Goal: Transaction & Acquisition: Purchase product/service

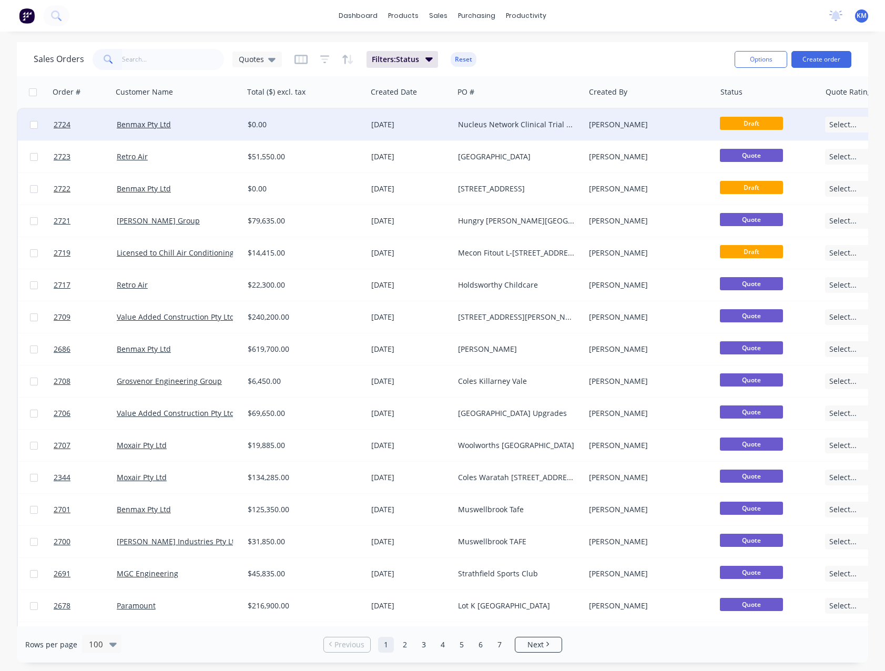
click at [275, 124] on div "$0.00" at bounding box center [302, 124] width 109 height 11
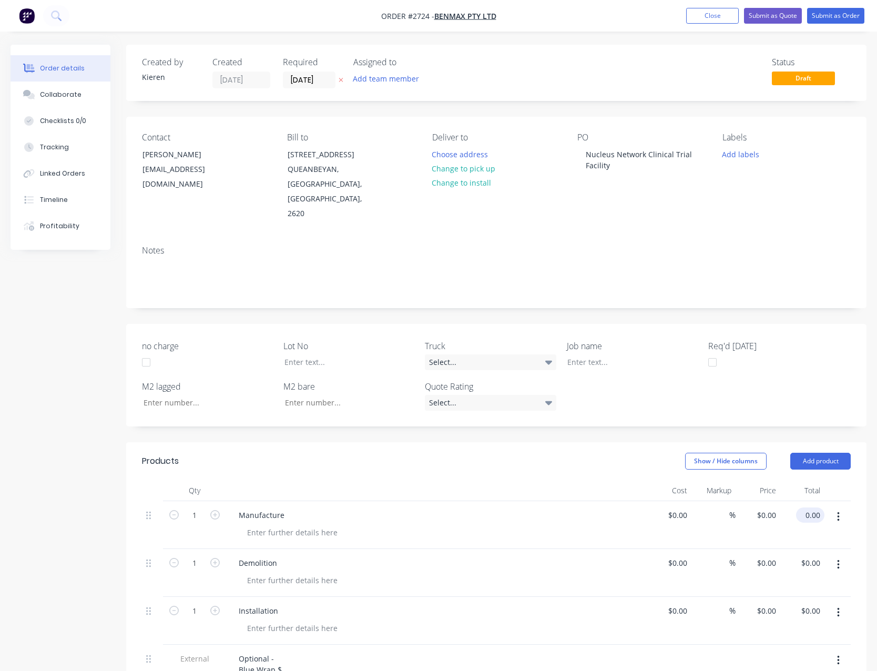
click at [812, 508] on input "0.00" at bounding box center [813, 515] width 24 height 15
type input "100435.00"
type input "$100,435.00"
click at [818, 555] on input "0.00" at bounding box center [813, 562] width 24 height 15
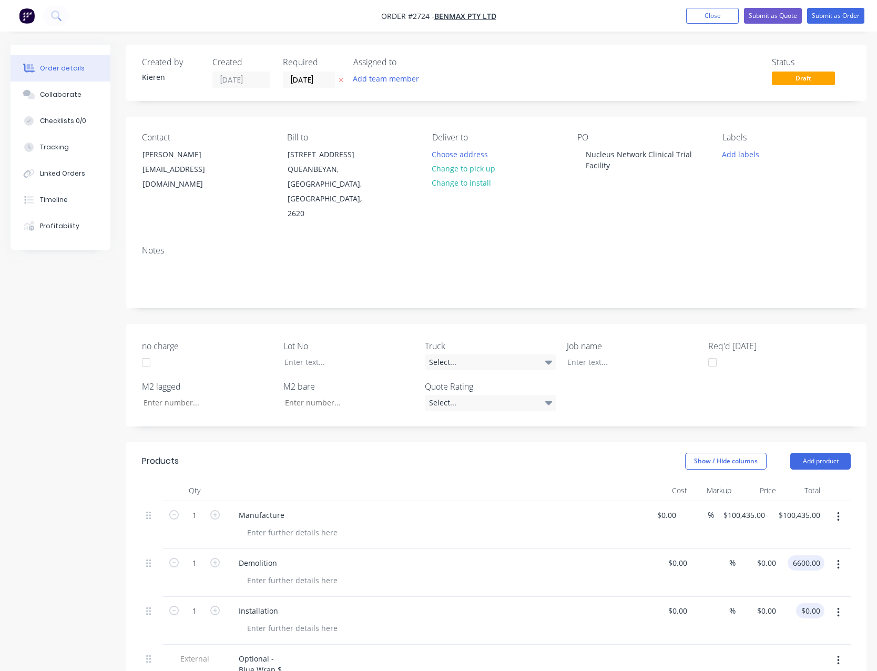
type input "6600.00"
type input "$6,600.00"
click at [820, 603] on input "0.00" at bounding box center [815, 610] width 20 height 15
type input "152850.00"
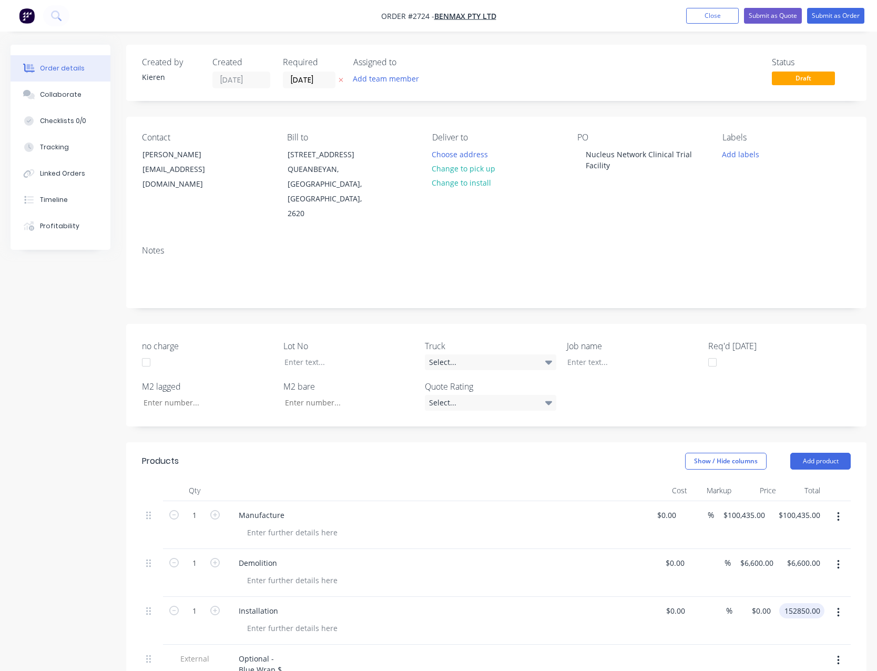
type input "$152,850.00"
click at [617, 627] on div "Installation" at bounding box center [436, 621] width 421 height 48
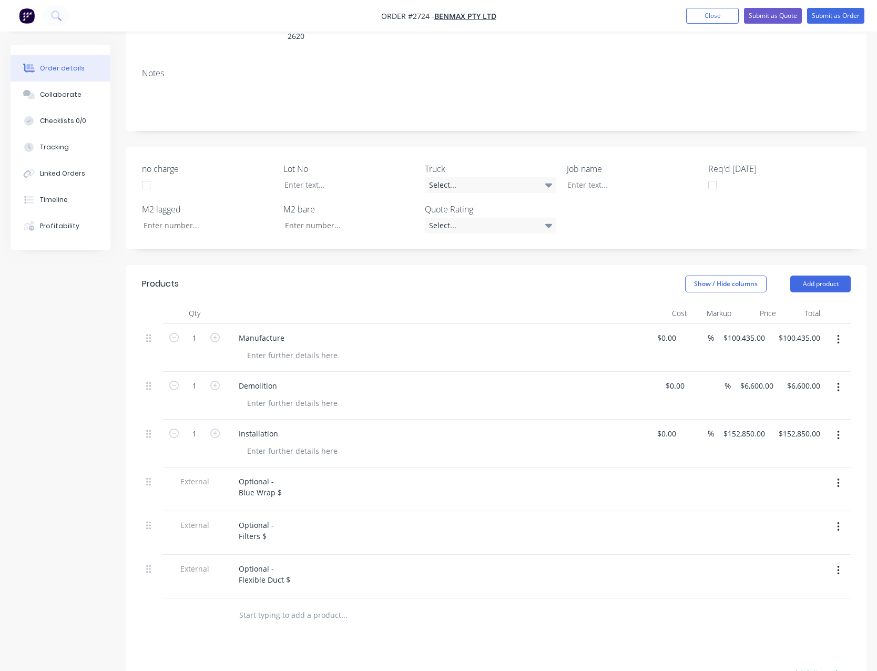
scroll to position [210, 0]
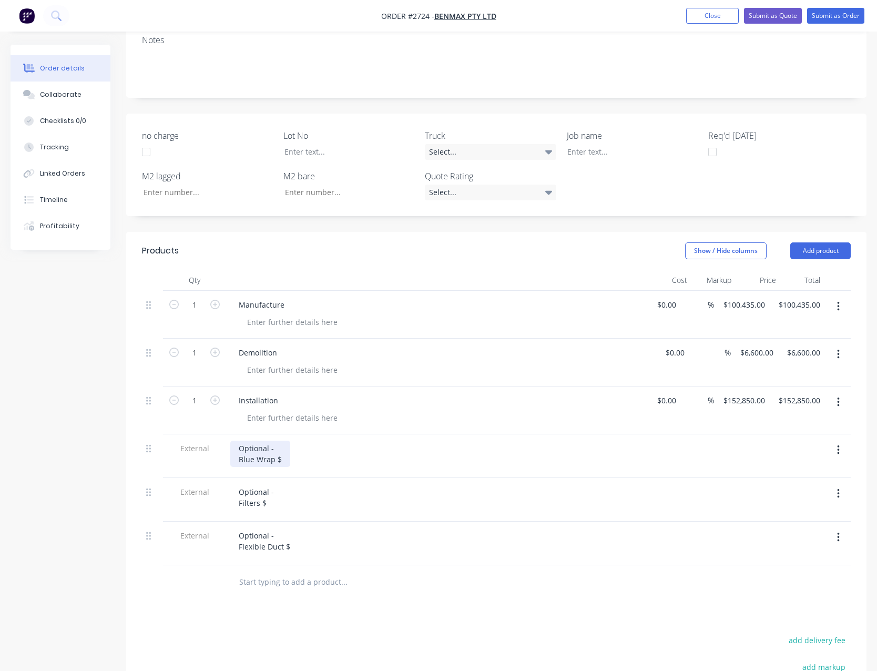
click at [285, 444] on div "Optional - Blue Wrap $" at bounding box center [260, 454] width 60 height 26
click at [269, 486] on div "Optional - Filters $" at bounding box center [256, 497] width 52 height 26
click at [296, 529] on div "Optional - Flexible Duct $" at bounding box center [264, 541] width 68 height 26
click at [389, 565] on div at bounding box center [415, 582] width 379 height 34
click at [763, 16] on button "Submit as Quote" at bounding box center [773, 16] width 58 height 16
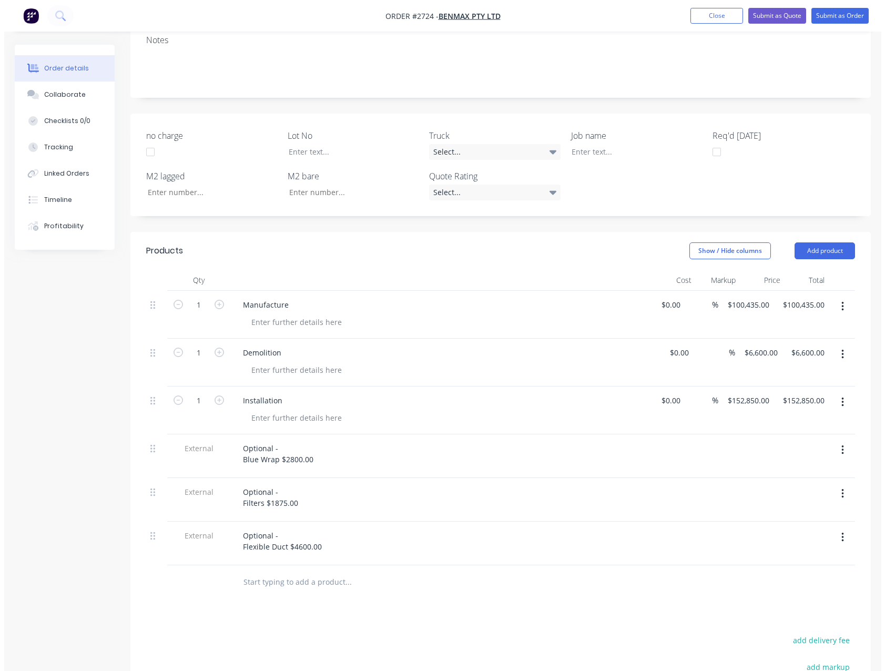
scroll to position [0, 0]
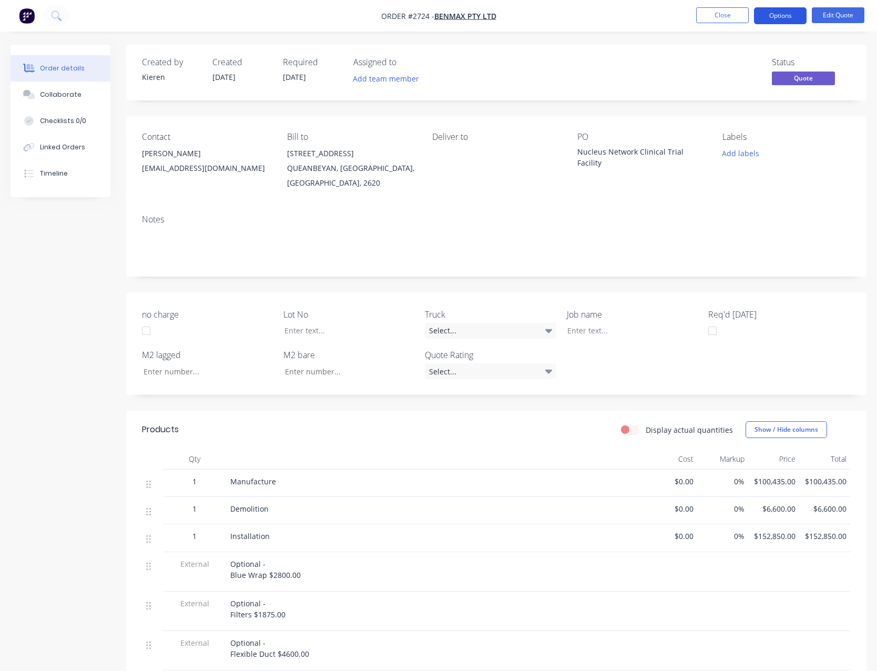
click at [773, 17] on button "Options" at bounding box center [780, 15] width 53 height 17
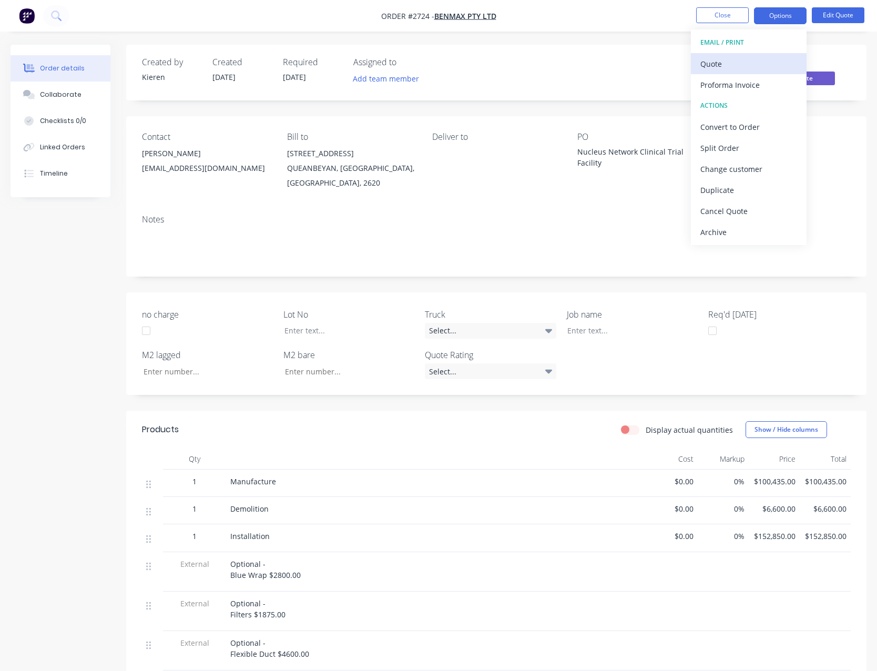
click at [746, 58] on div "Quote" at bounding box center [749, 63] width 97 height 15
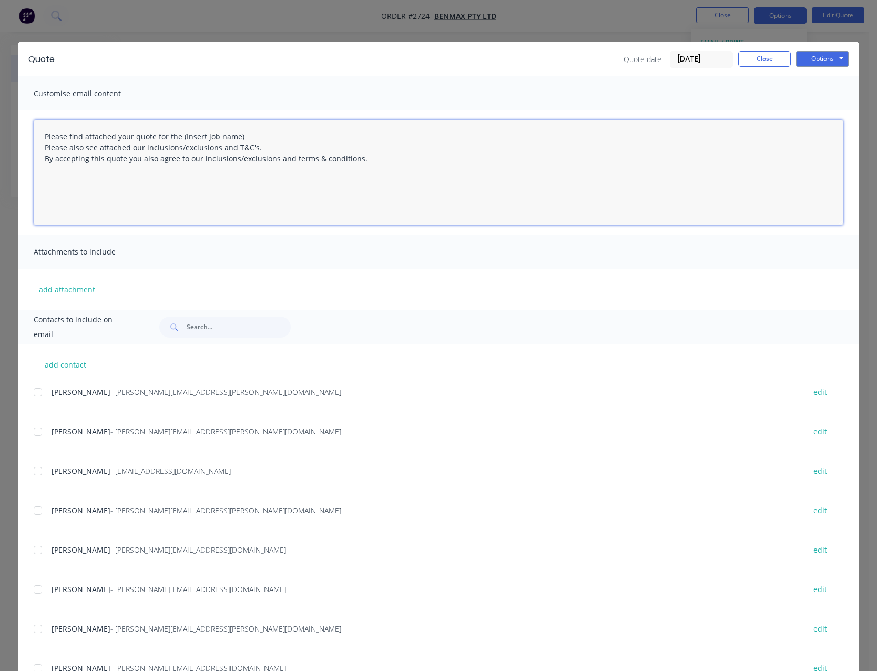
click at [241, 138] on textarea "Please find attached your quote for the (Insert job name) Please also see attac…" at bounding box center [439, 172] width 810 height 105
click at [260, 136] on textarea "Please find attached your quote for the Nucleus Network Clinica Rial Facility P…" at bounding box center [439, 172] width 810 height 105
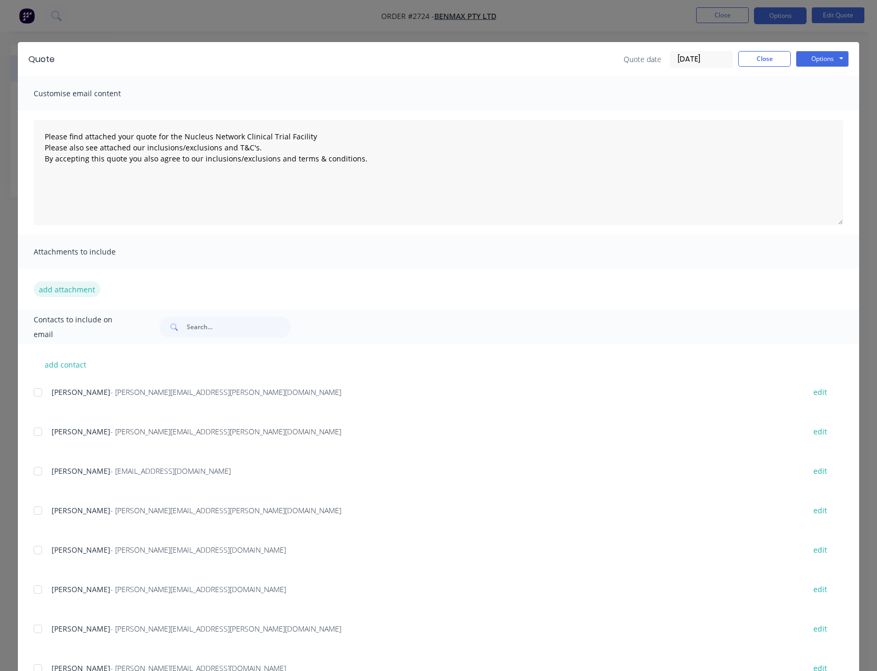
click at [64, 287] on button "add attachment" at bounding box center [67, 289] width 67 height 16
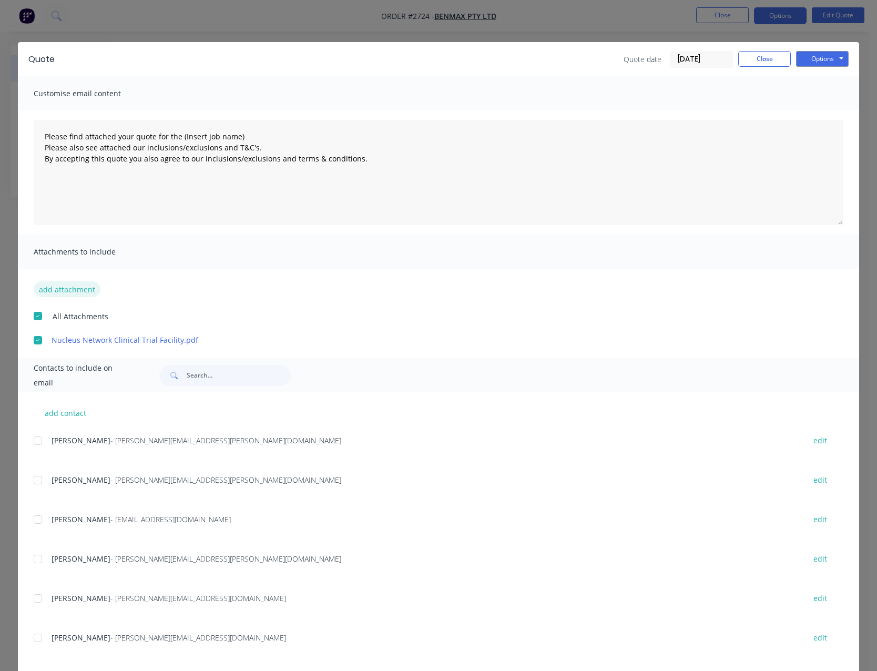
click at [53, 291] on button "add attachment" at bounding box center [67, 289] width 67 height 16
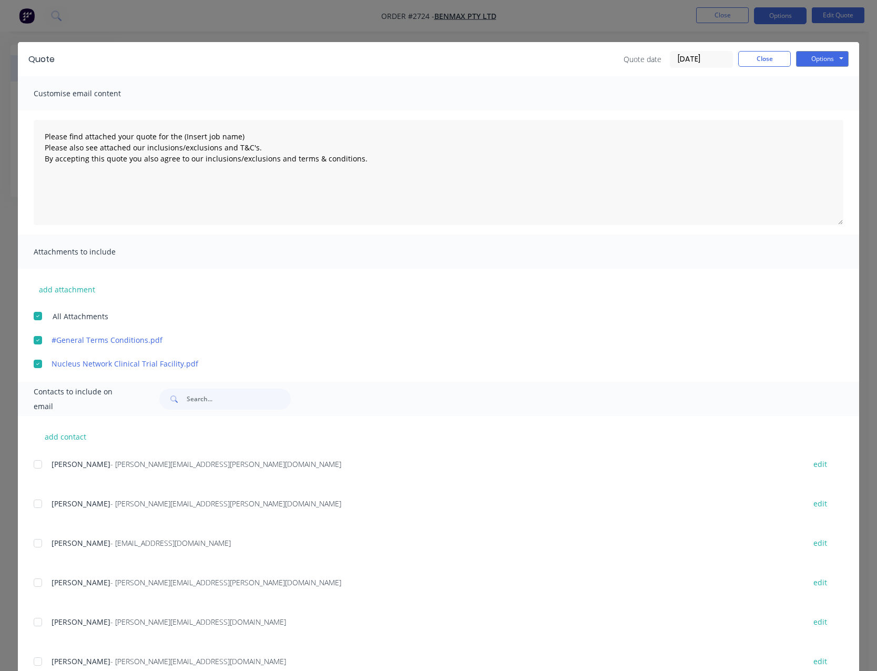
click at [34, 544] on div at bounding box center [37, 543] width 21 height 21
click at [814, 58] on button "Options" at bounding box center [822, 59] width 53 height 16
click at [822, 108] on button "Email" at bounding box center [829, 112] width 67 height 17
type textarea "Please find attached your quote for the (Insert job name) Please also see attac…"
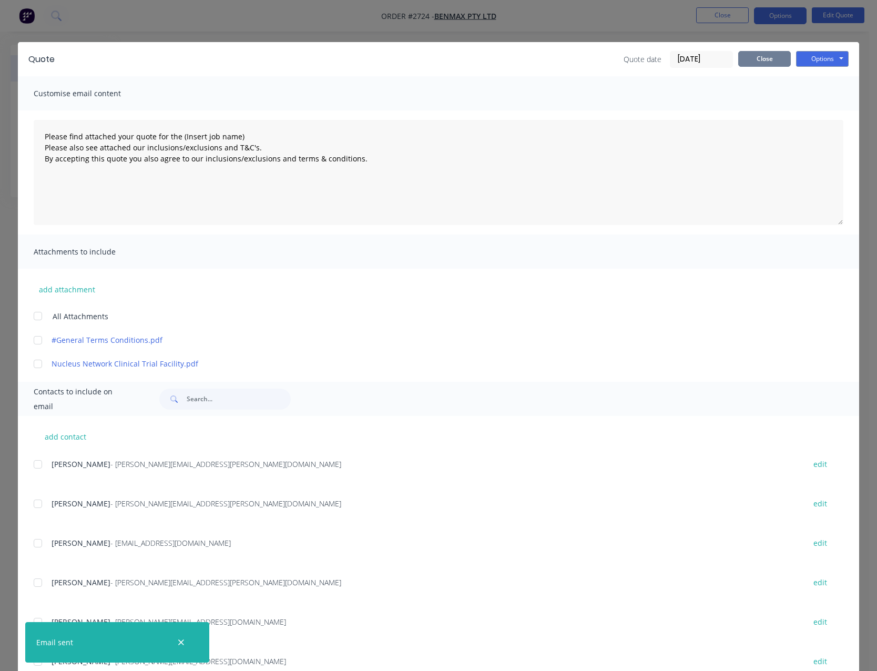
click at [757, 64] on button "Close" at bounding box center [764, 59] width 53 height 16
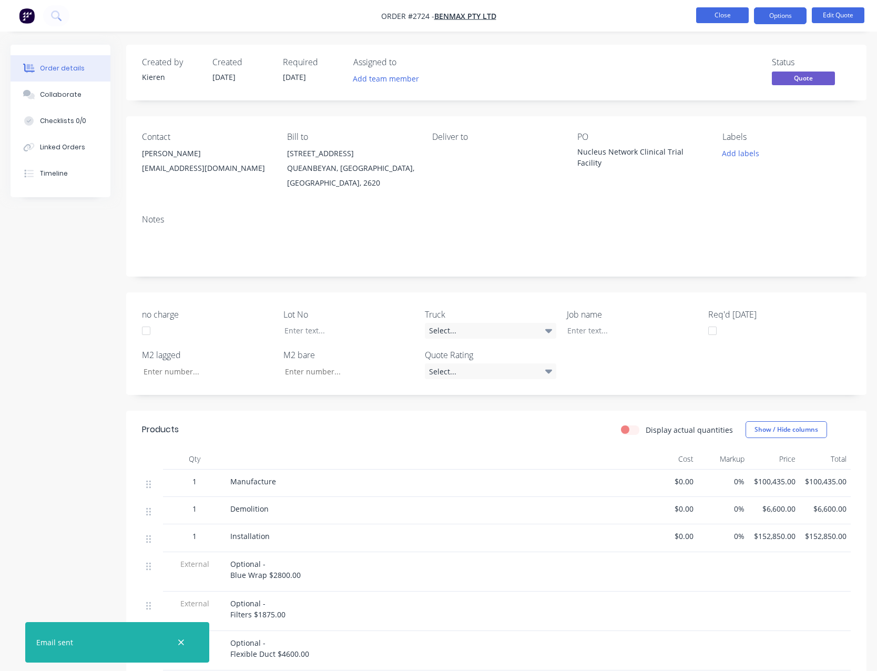
click at [721, 11] on button "Close" at bounding box center [722, 15] width 53 height 16
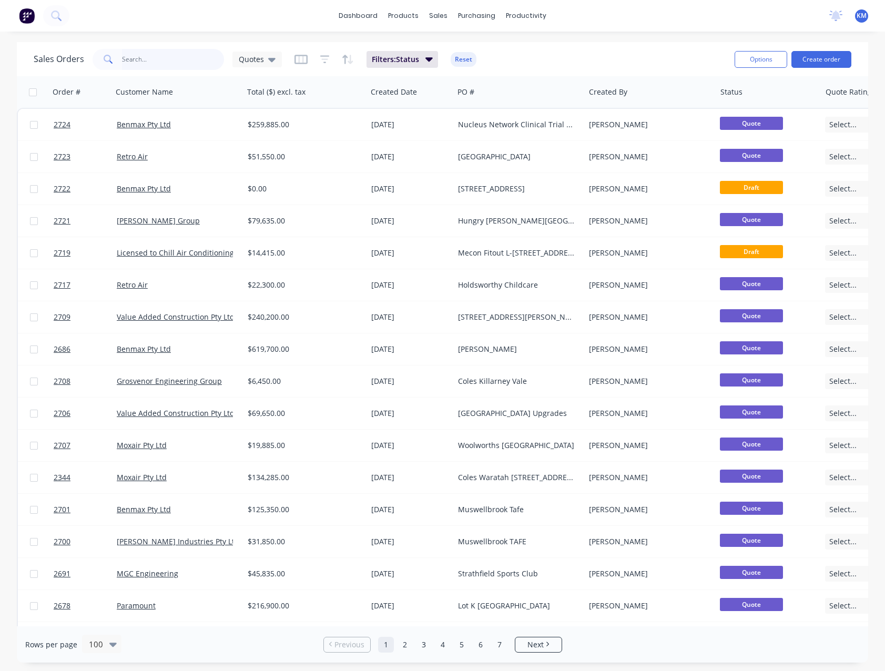
click at [191, 60] on input "text" at bounding box center [173, 59] width 103 height 21
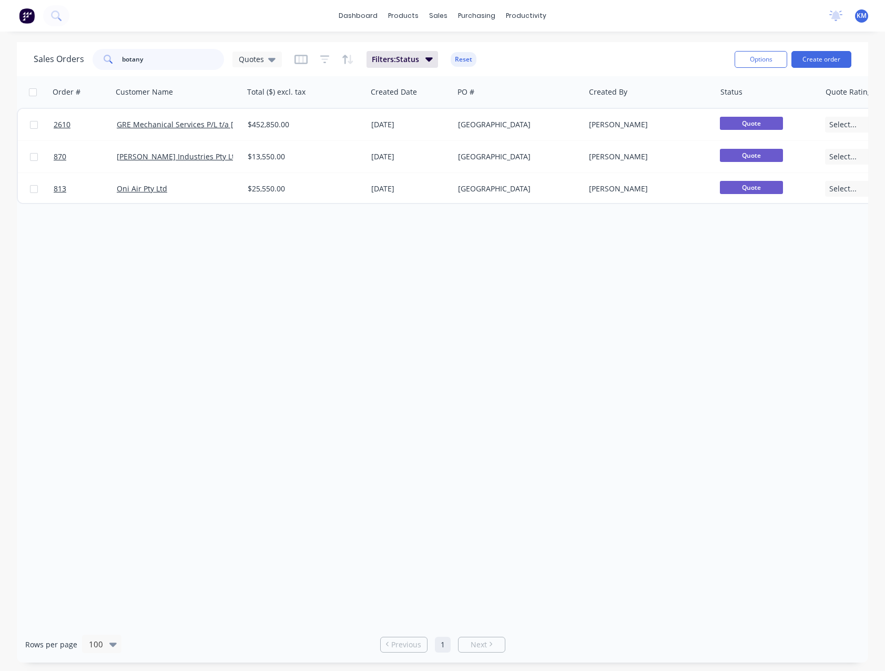
type input "botany"
